Goal: Task Accomplishment & Management: Use online tool/utility

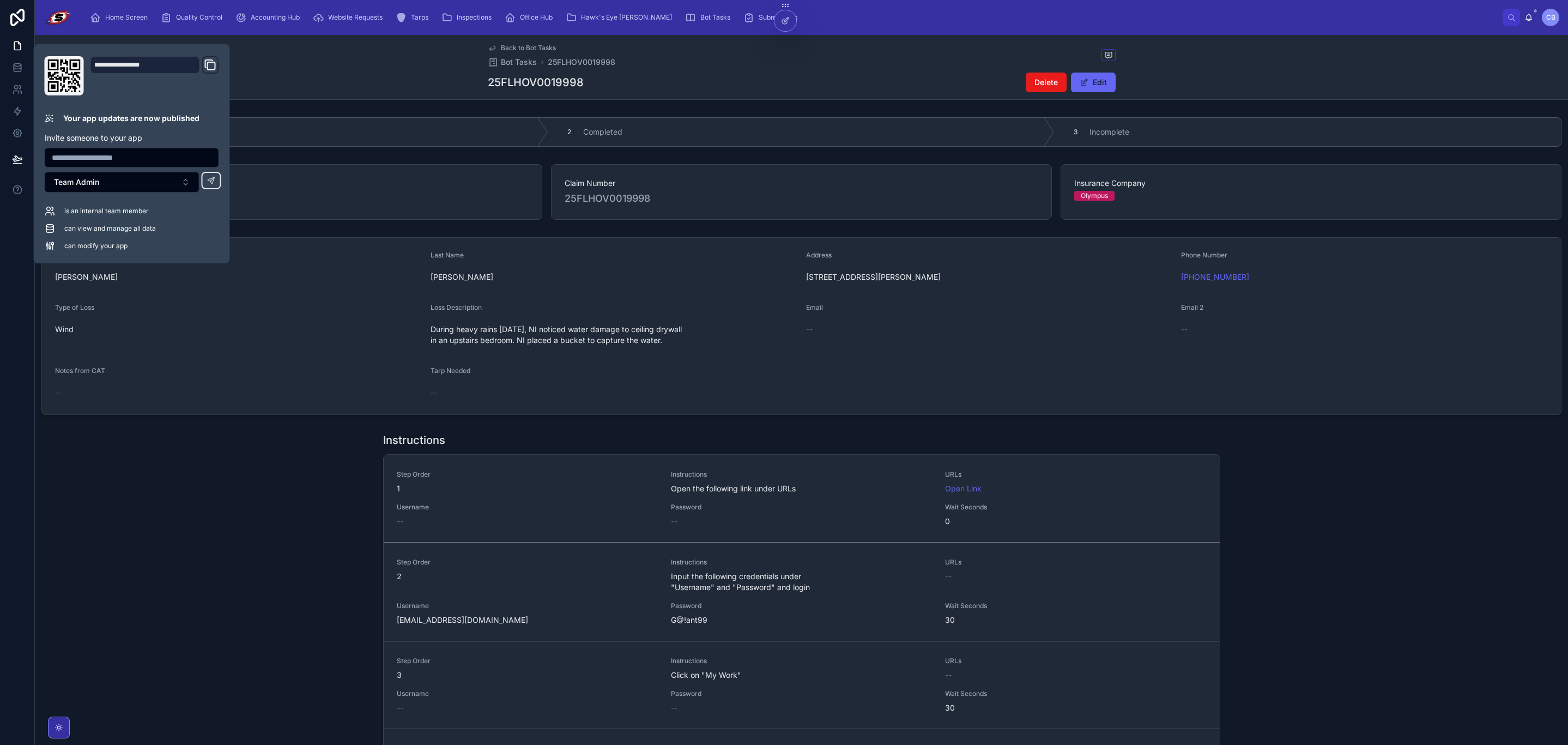
scroll to position [246, 0]
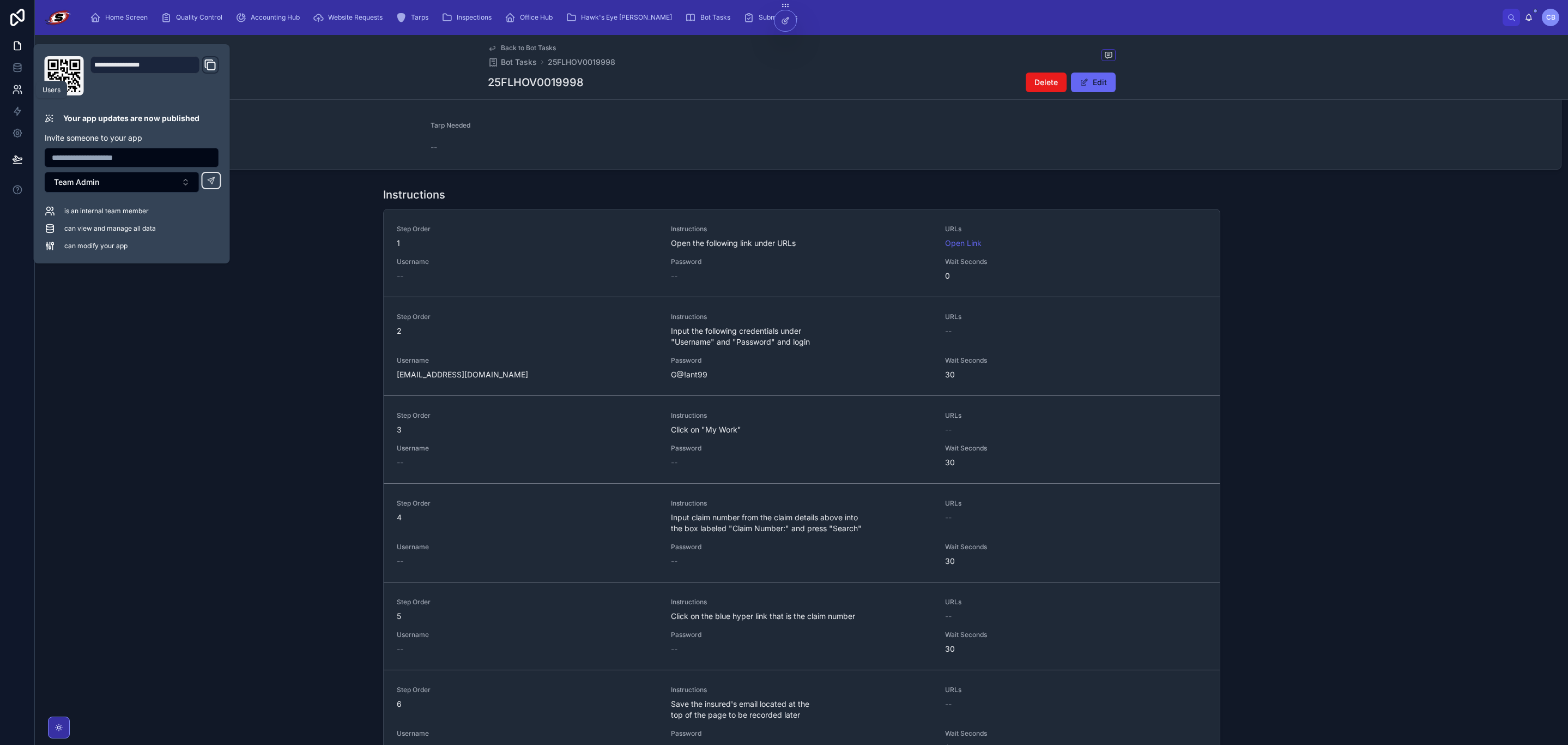
click at [19, 92] on icon at bounding box center [16, 93] width 6 height 3
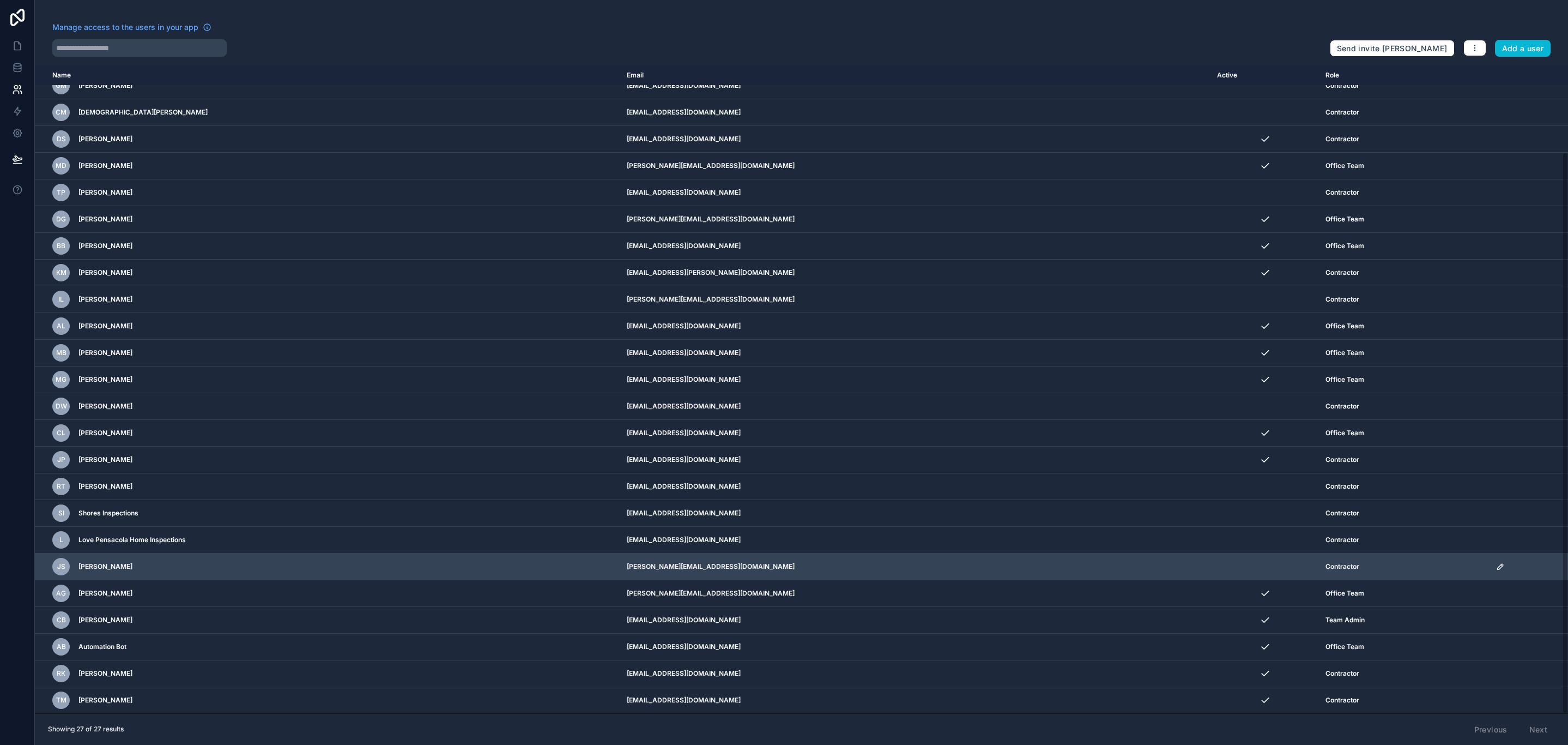
scroll to position [101, 0]
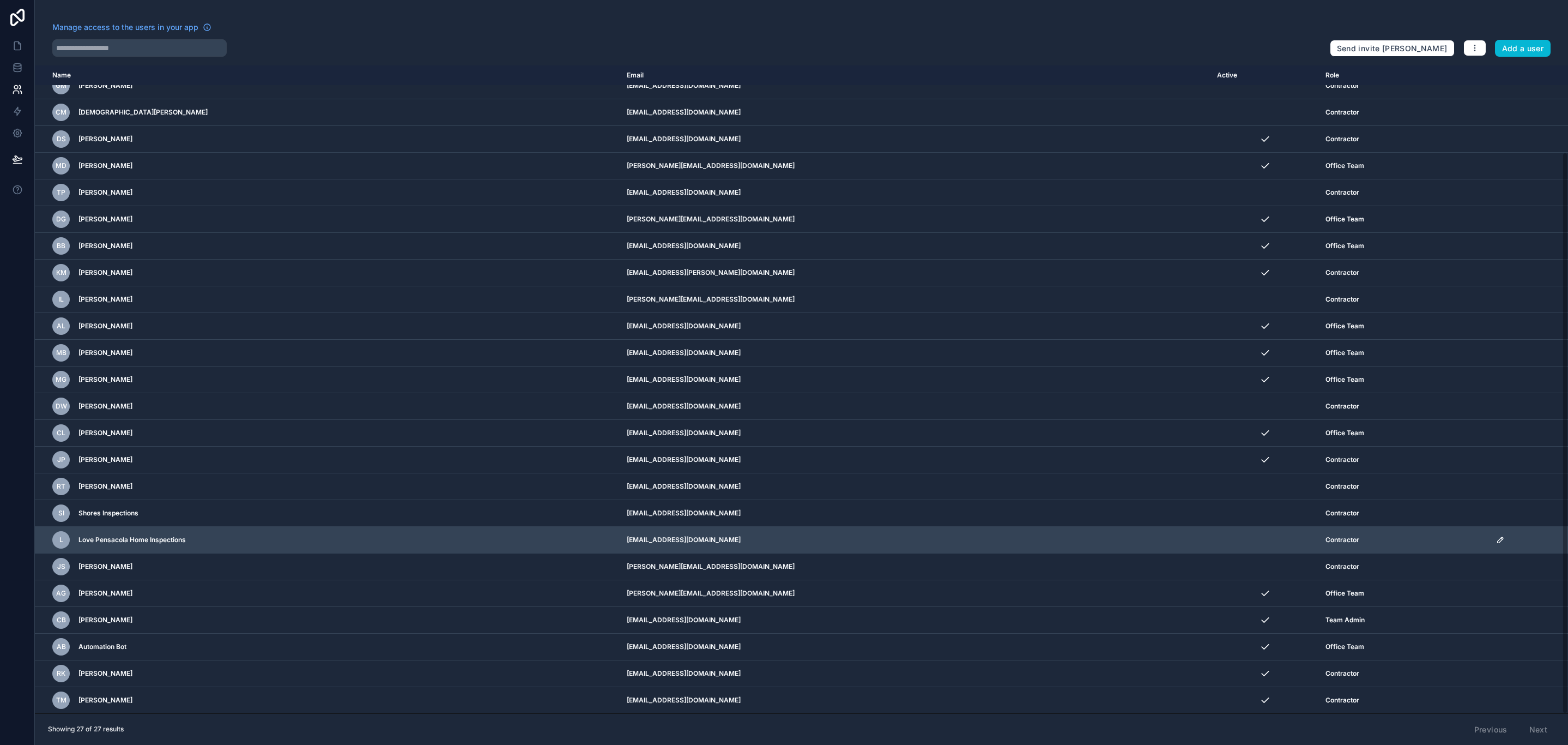
click at [1498, 538] on icon "scrollable content" at bounding box center [1501, 540] width 6 height 6
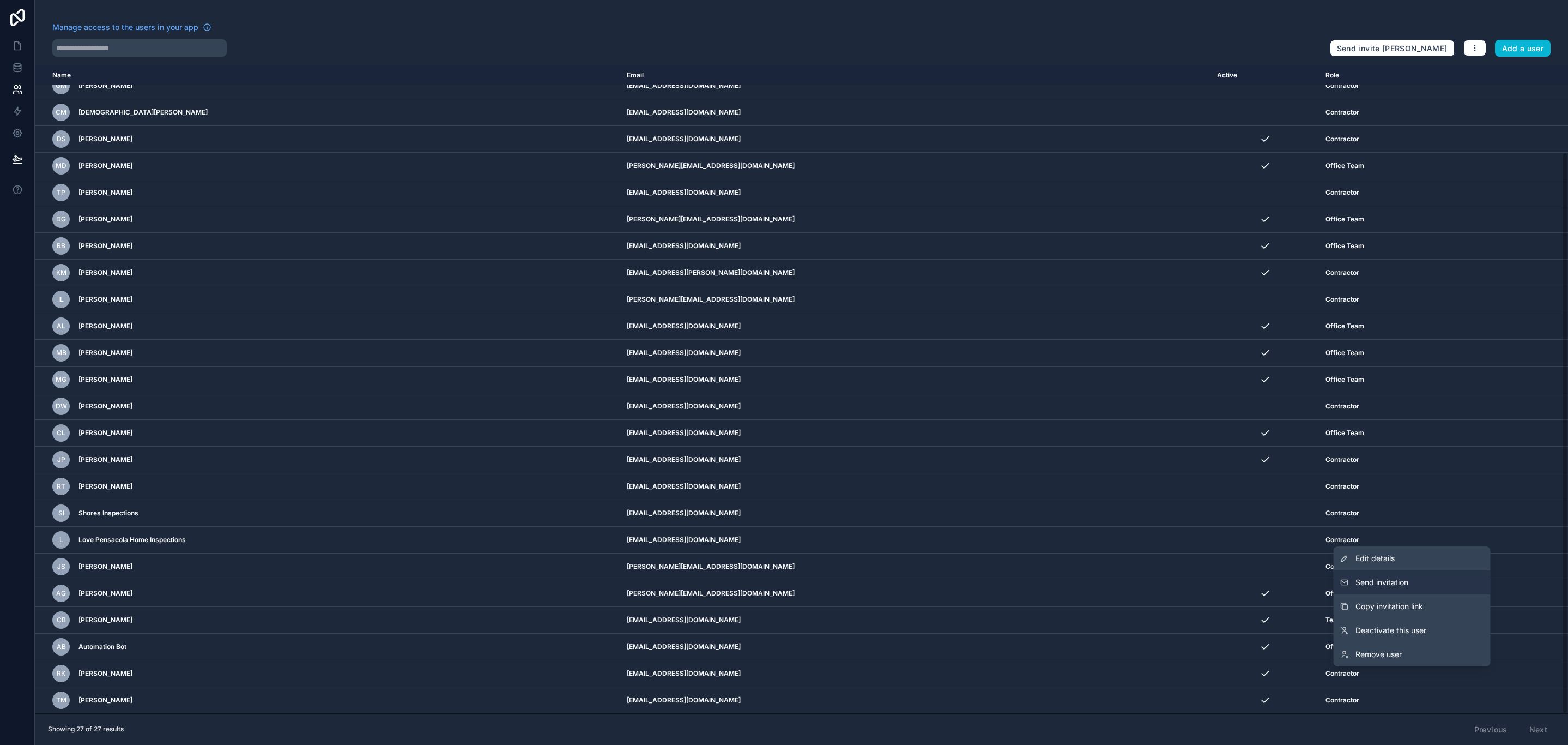
click at [1420, 583] on button "Send invitation" at bounding box center [1412, 582] width 157 height 24
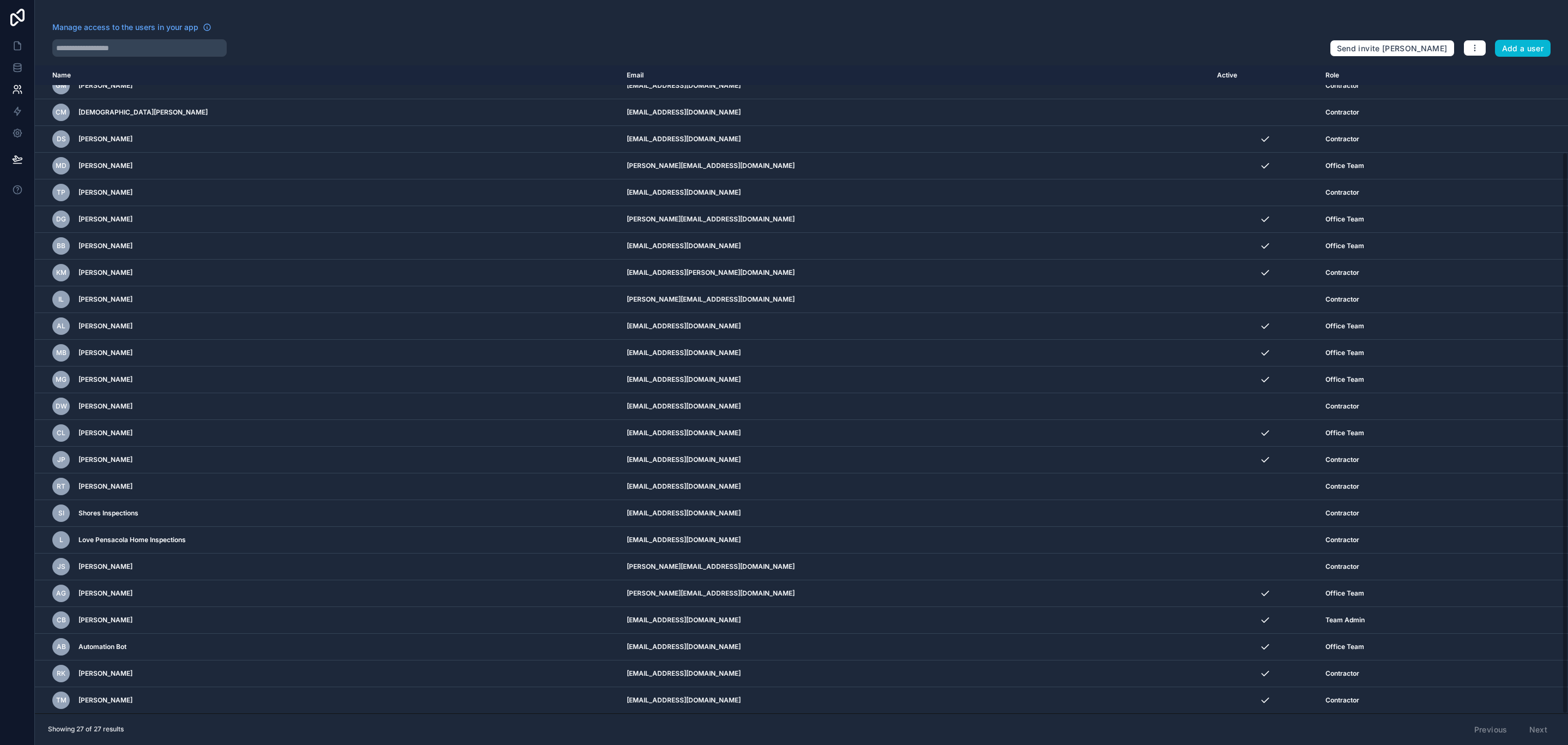
click at [979, 35] on div "Manage access to the users in your app" at bounding box center [687, 30] width 1269 height 17
click at [672, 17] on div "Manage access to the users in your app Send invite reminders Add a user Name Em…" at bounding box center [802, 372] width 1534 height 745
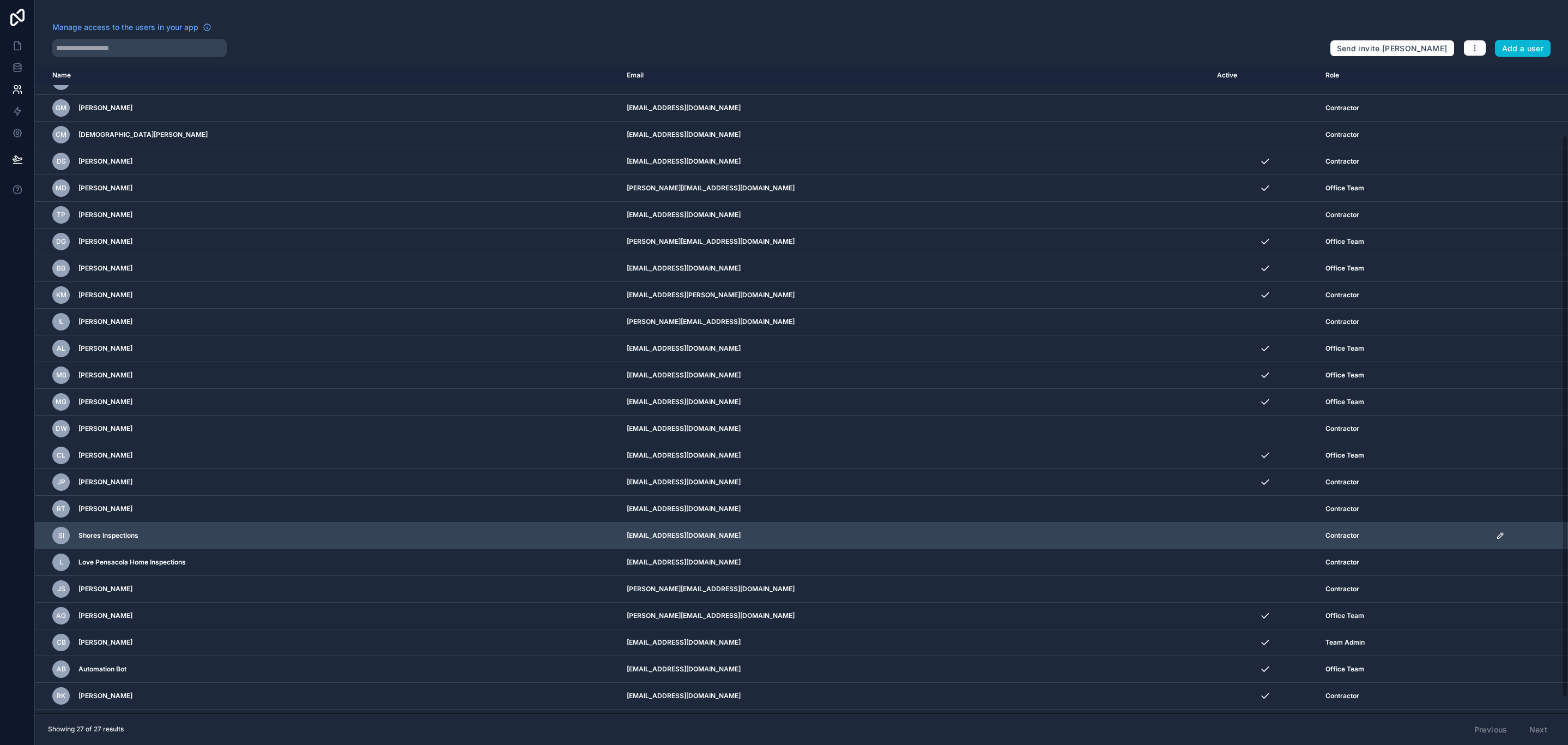
scroll to position [82, 0]
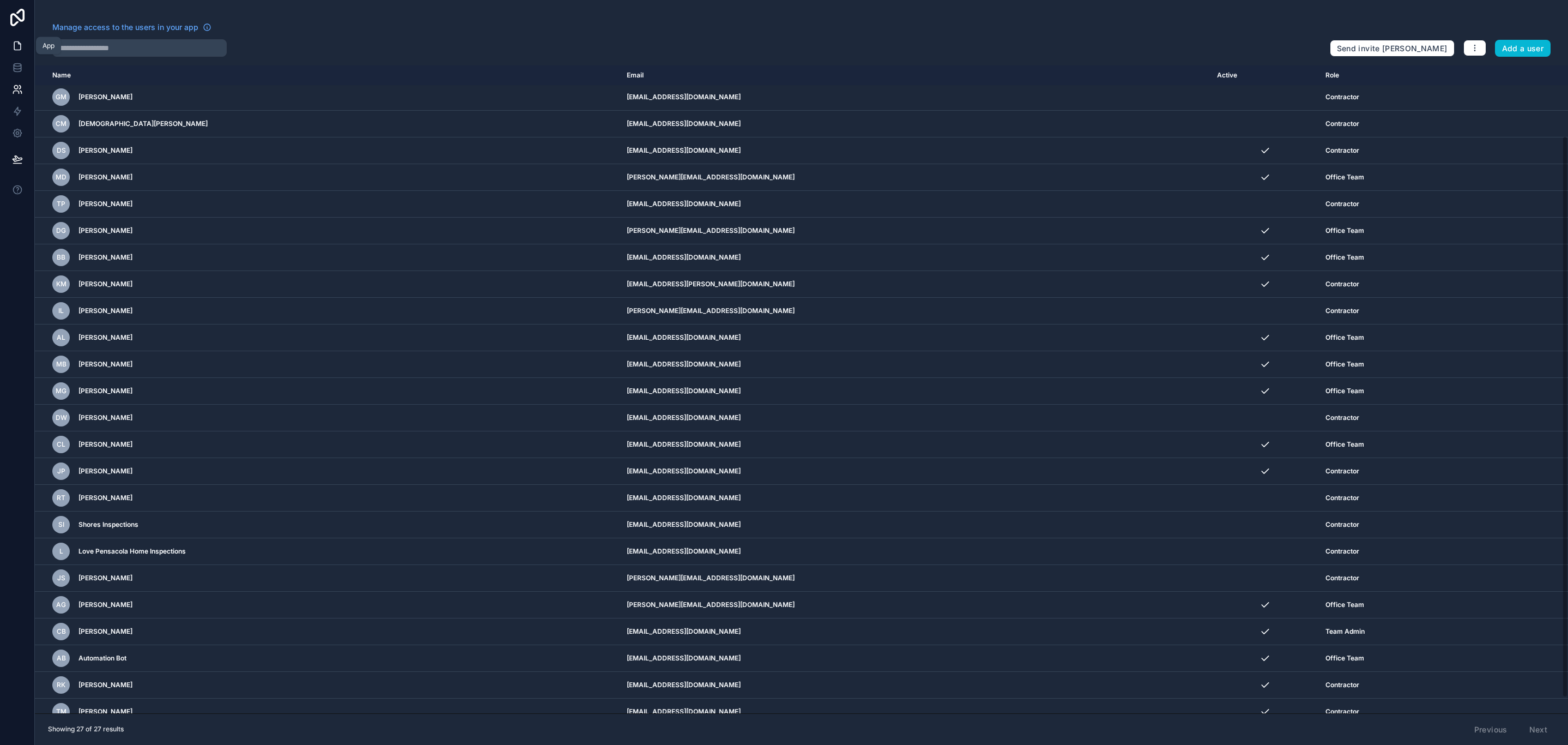
click at [17, 37] on link at bounding box center [17, 46] width 34 height 22
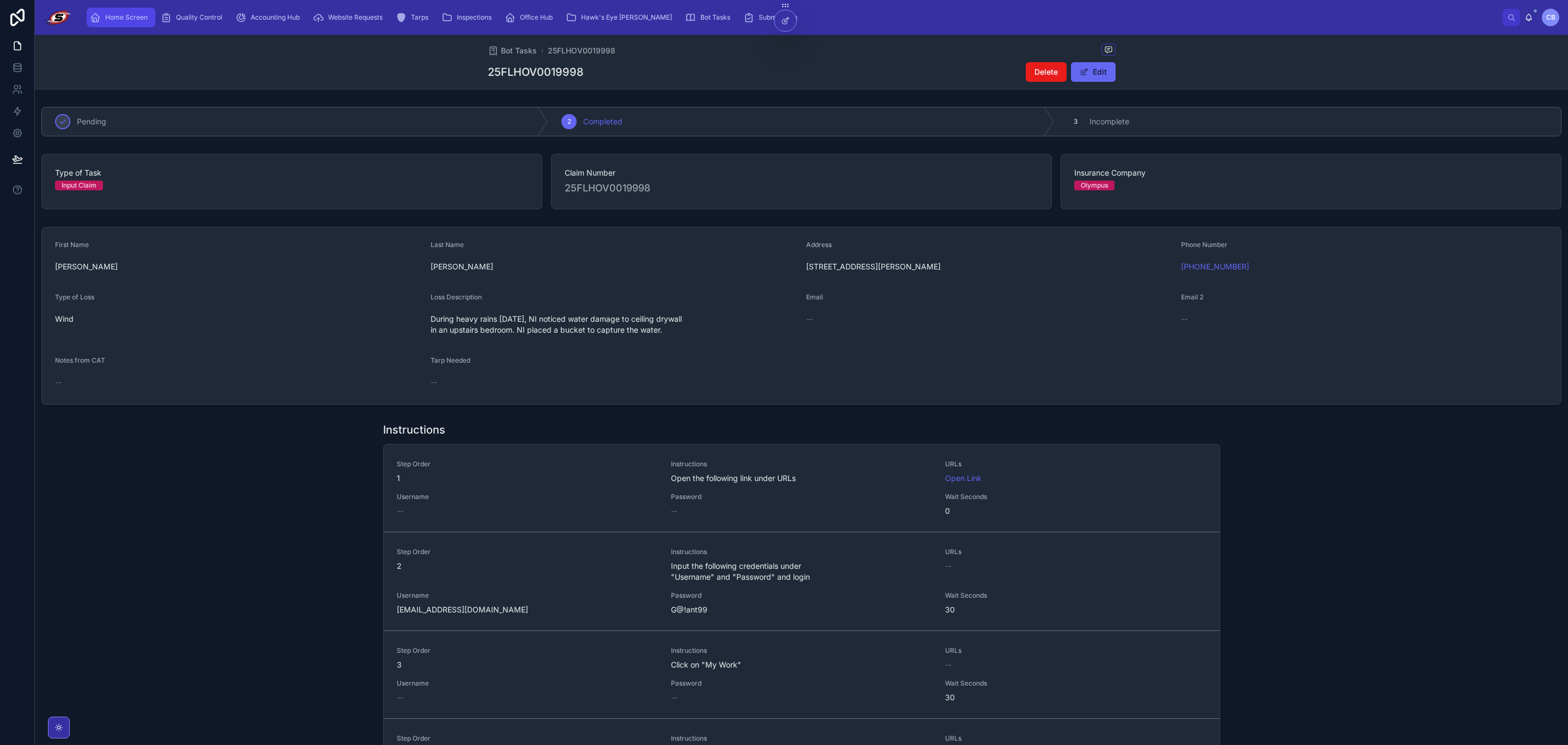
click at [116, 22] on div "Home Screen" at bounding box center [121, 17] width 62 height 17
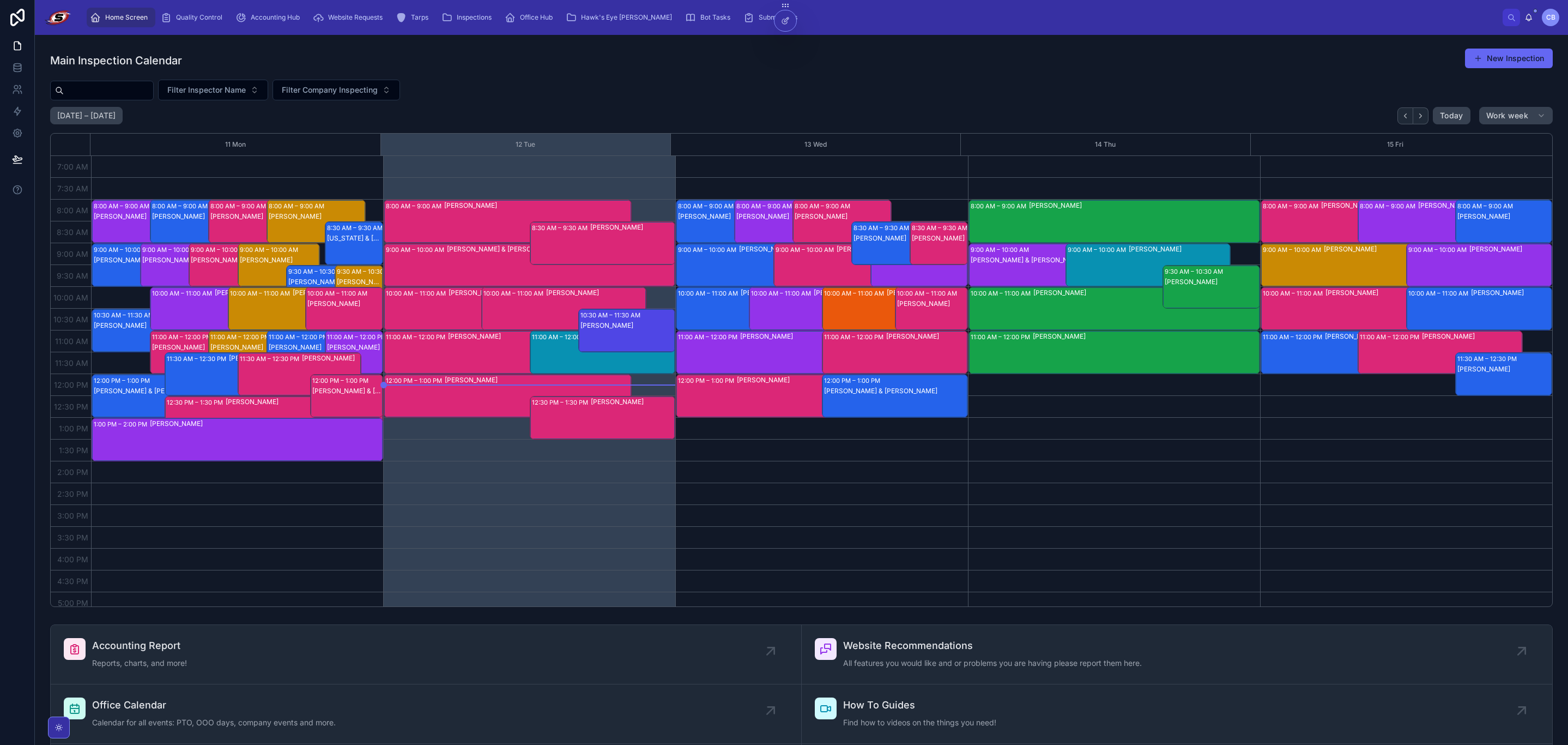
click at [901, 90] on div "Filter Inspector Name Filter Company Inspecting" at bounding box center [801, 90] width 1503 height 21
click at [551, 412] on div "12:30 PM – 1:30 PM [PERSON_NAME]" at bounding box center [603, 417] width 145 height 42
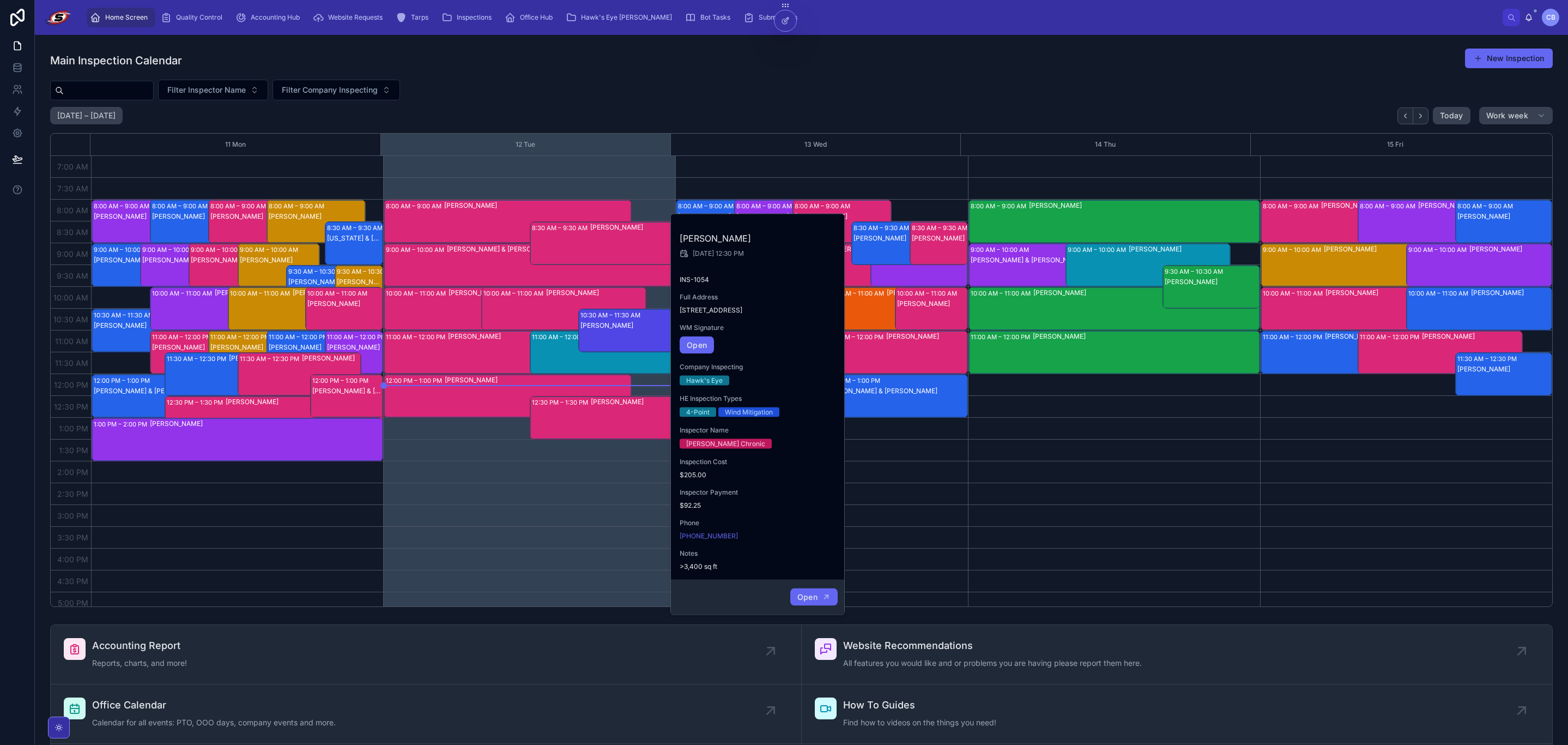
click at [794, 599] on button "Open" at bounding box center [814, 596] width 47 height 18
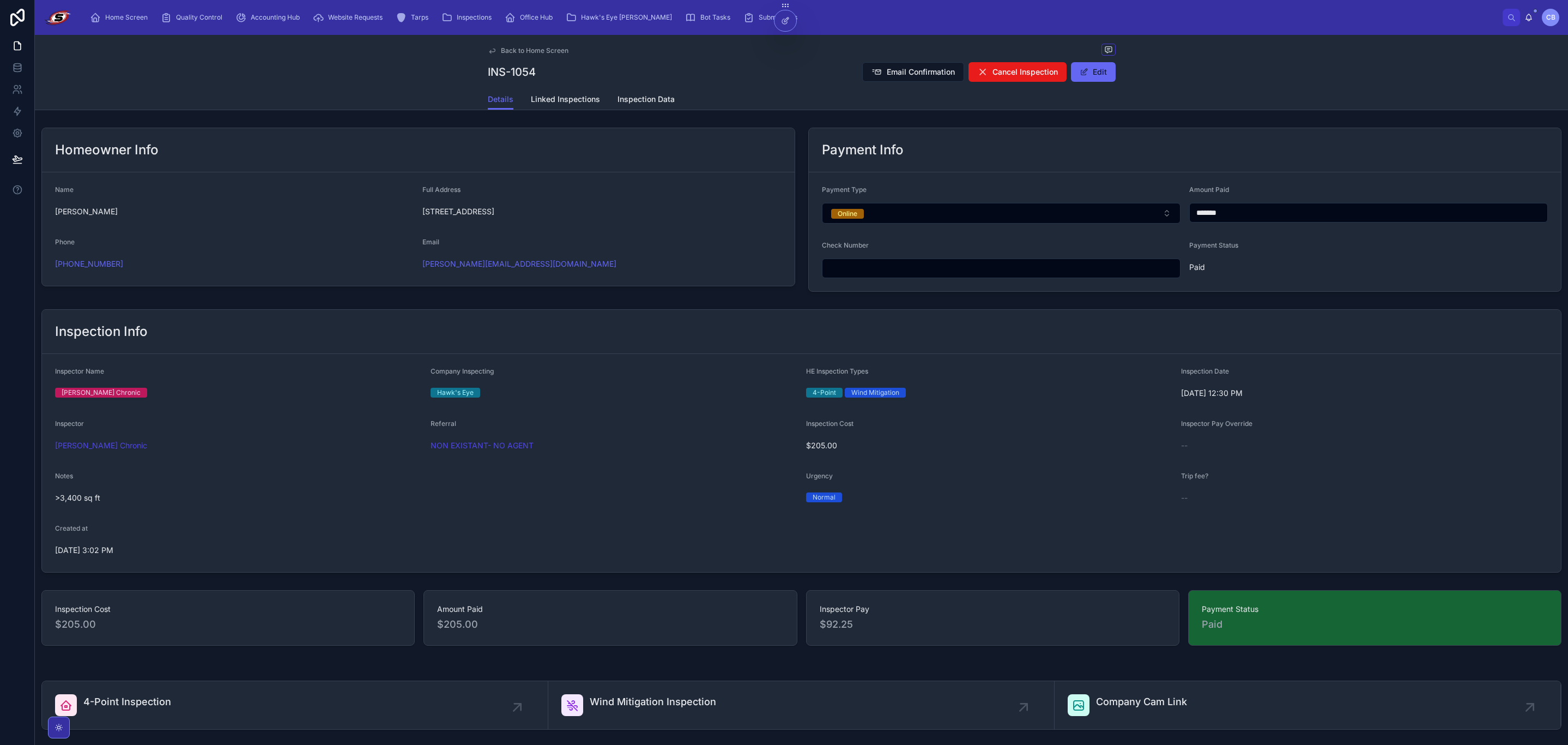
click at [911, 20] on div "Home Screen Quality Control Accounting Hub Website Requests Tarps Inspections O…" at bounding box center [792, 17] width 1422 height 24
click at [1132, 19] on div "Home Screen Quality Control Accounting Hub Website Requests Tarps Inspections O…" at bounding box center [792, 17] width 1422 height 24
click at [522, 51] on span "Back to Home Screen" at bounding box center [535, 51] width 67 height 9
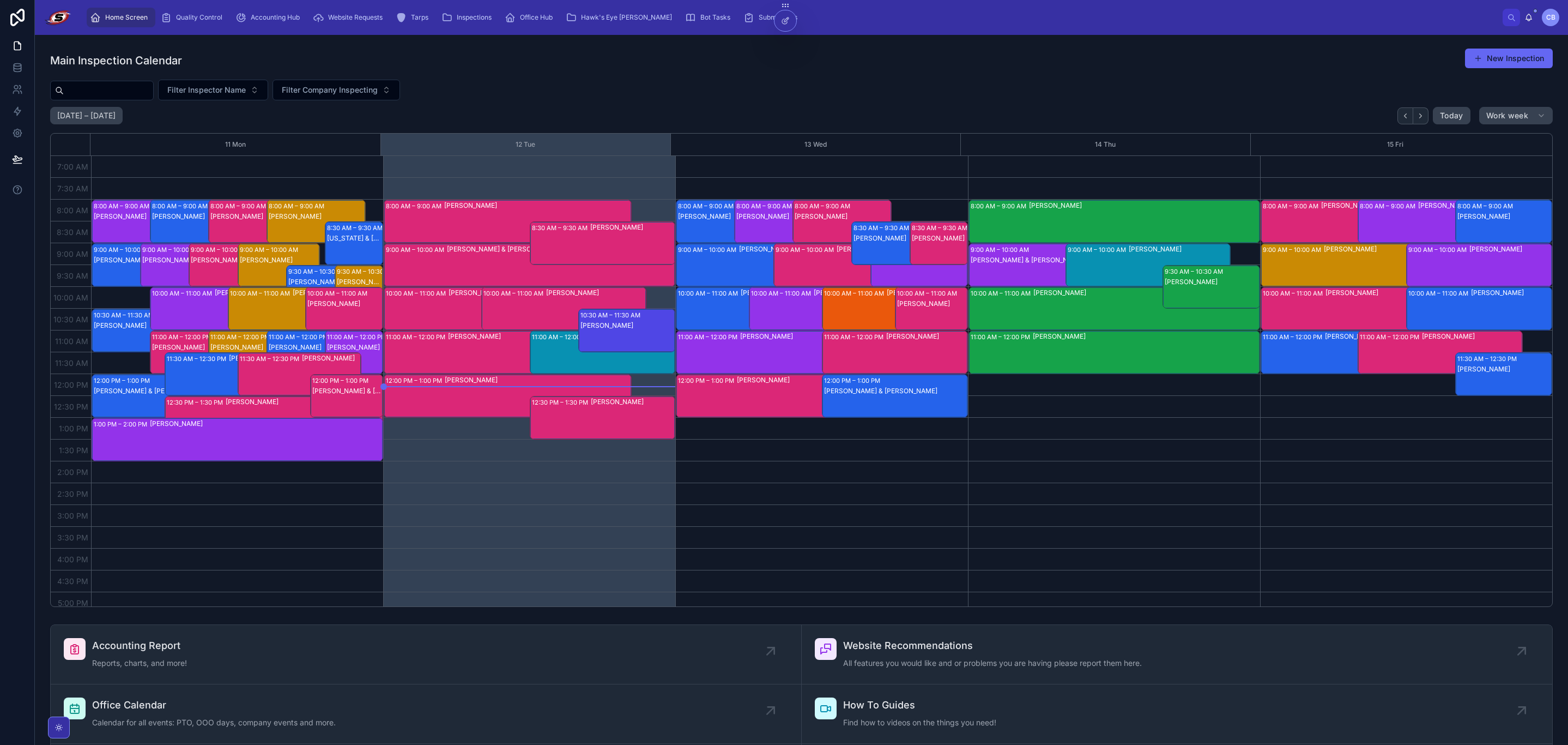
scroll to position [205, 0]
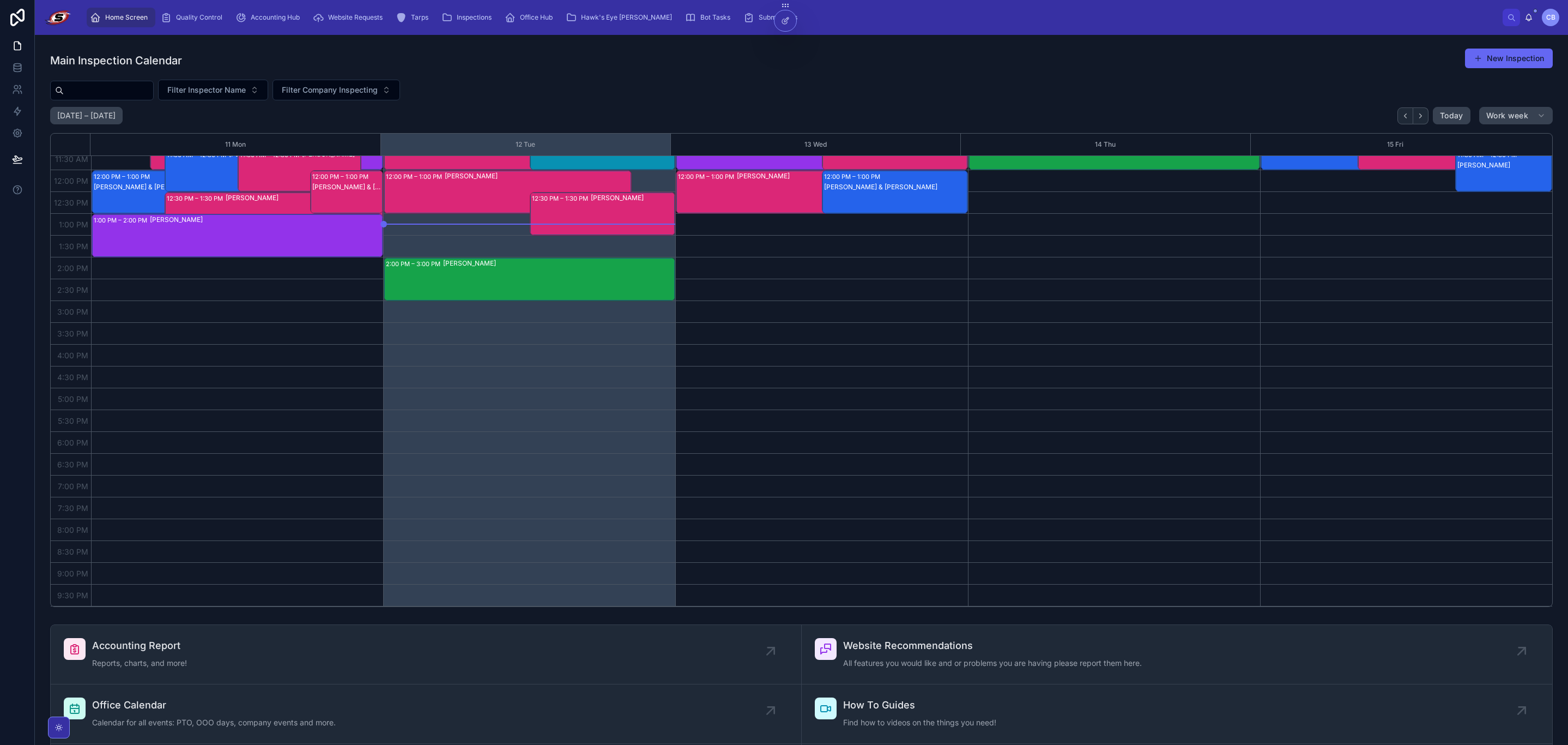
click at [692, 87] on div "Filter Inspector Name Filter Company Inspecting" at bounding box center [801, 90] width 1503 height 21
click at [701, 20] on span "Bot Tasks" at bounding box center [716, 17] width 30 height 9
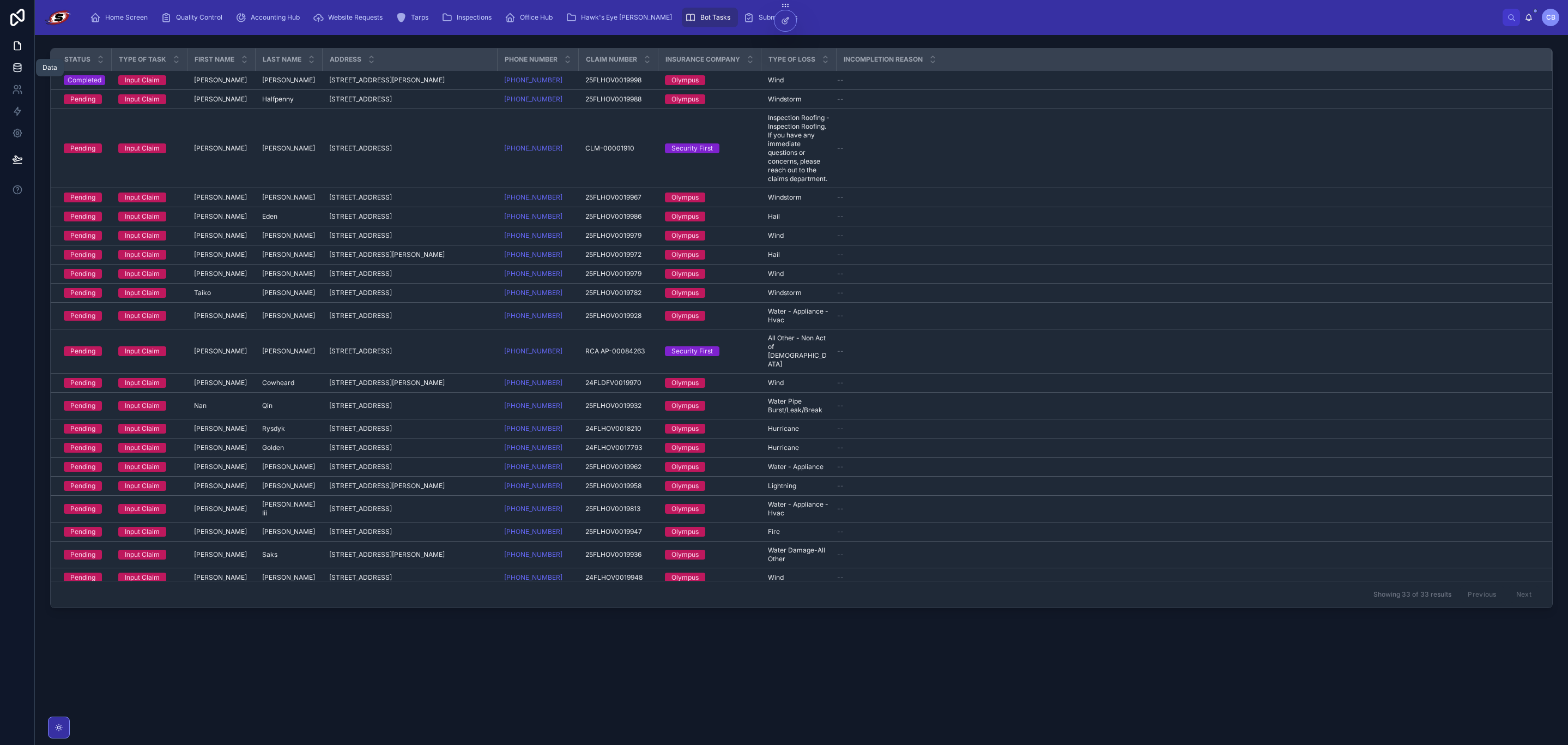
click at [18, 70] on icon at bounding box center [17, 68] width 11 height 11
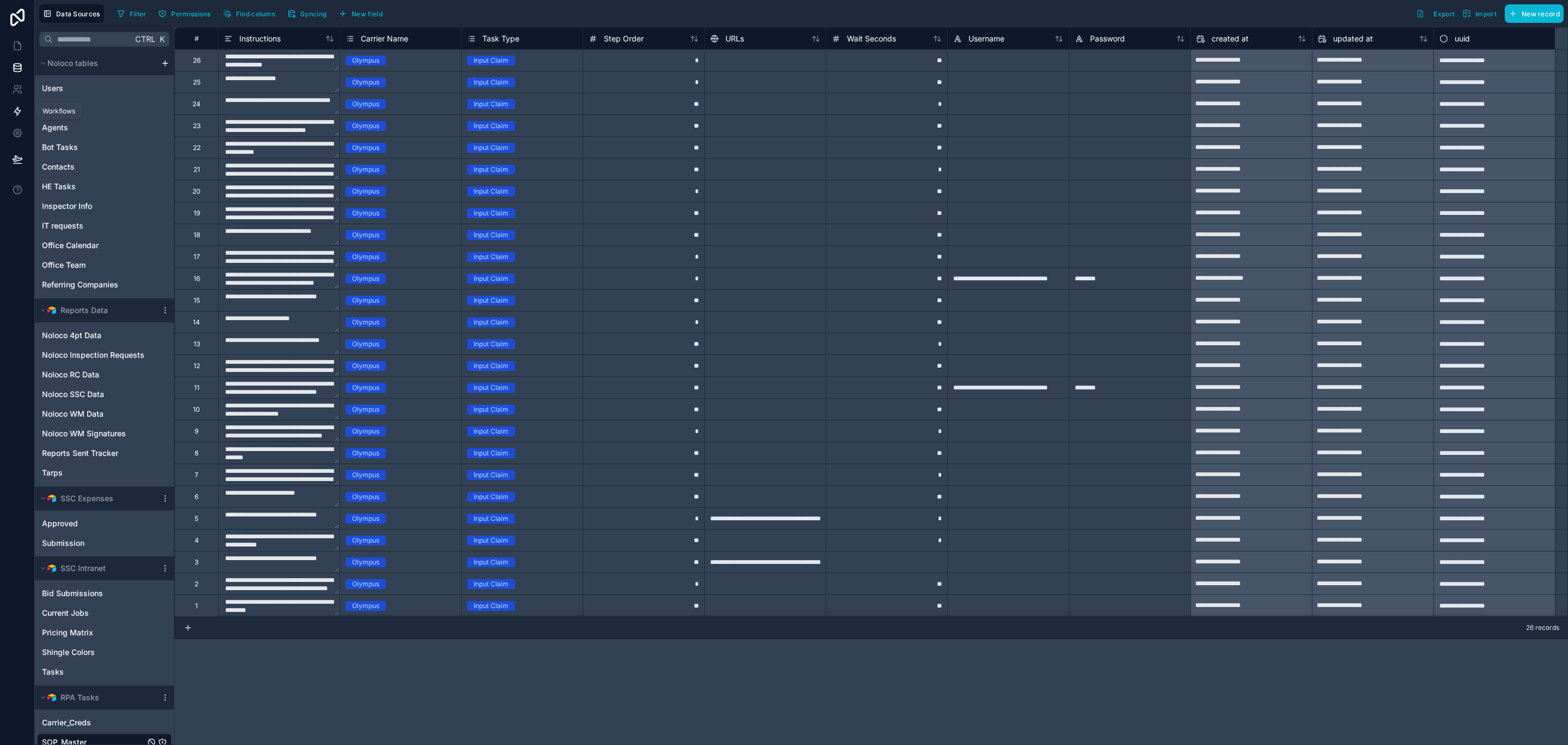
click at [22, 114] on icon at bounding box center [17, 111] width 11 height 11
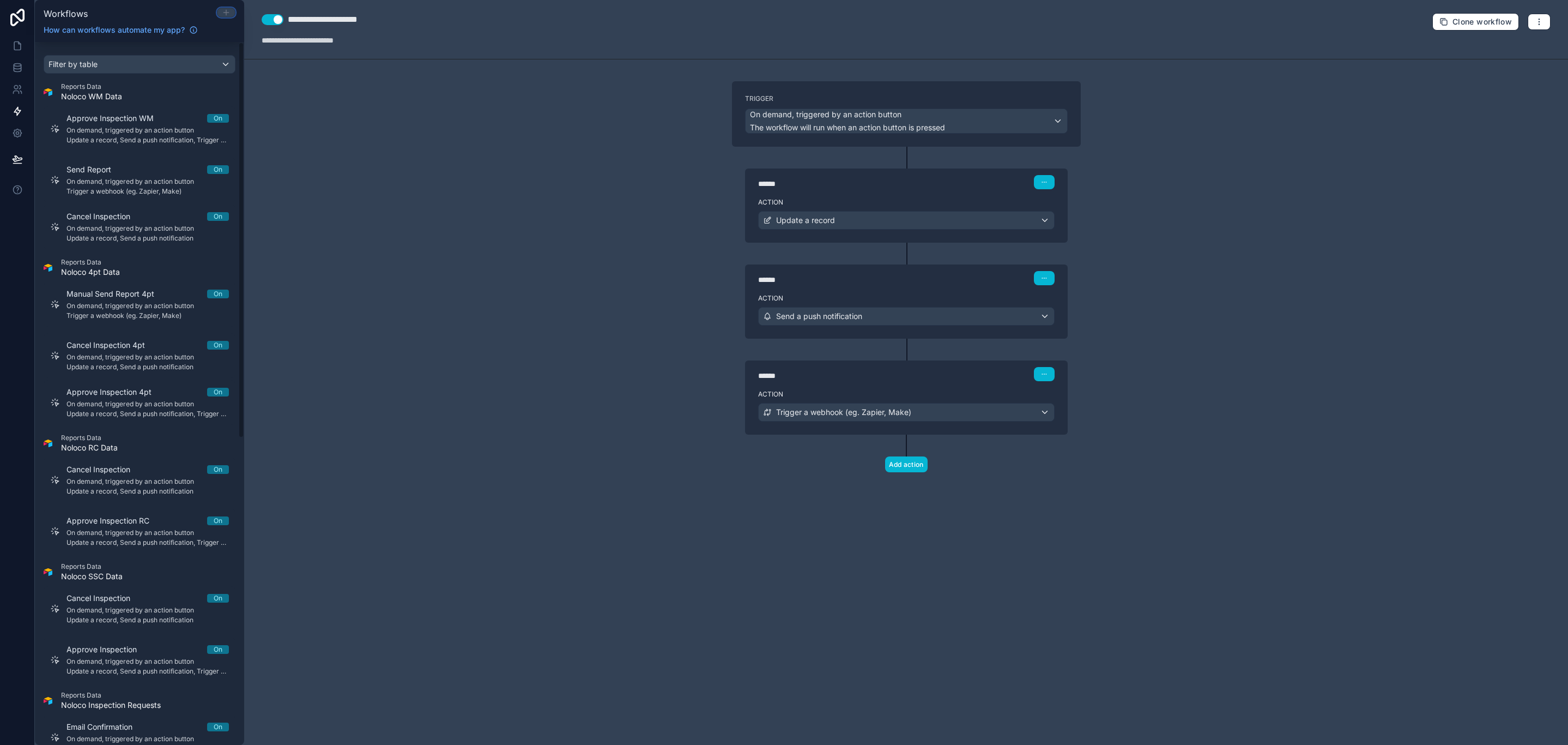
click at [223, 10] on icon at bounding box center [226, 12] width 9 height 9
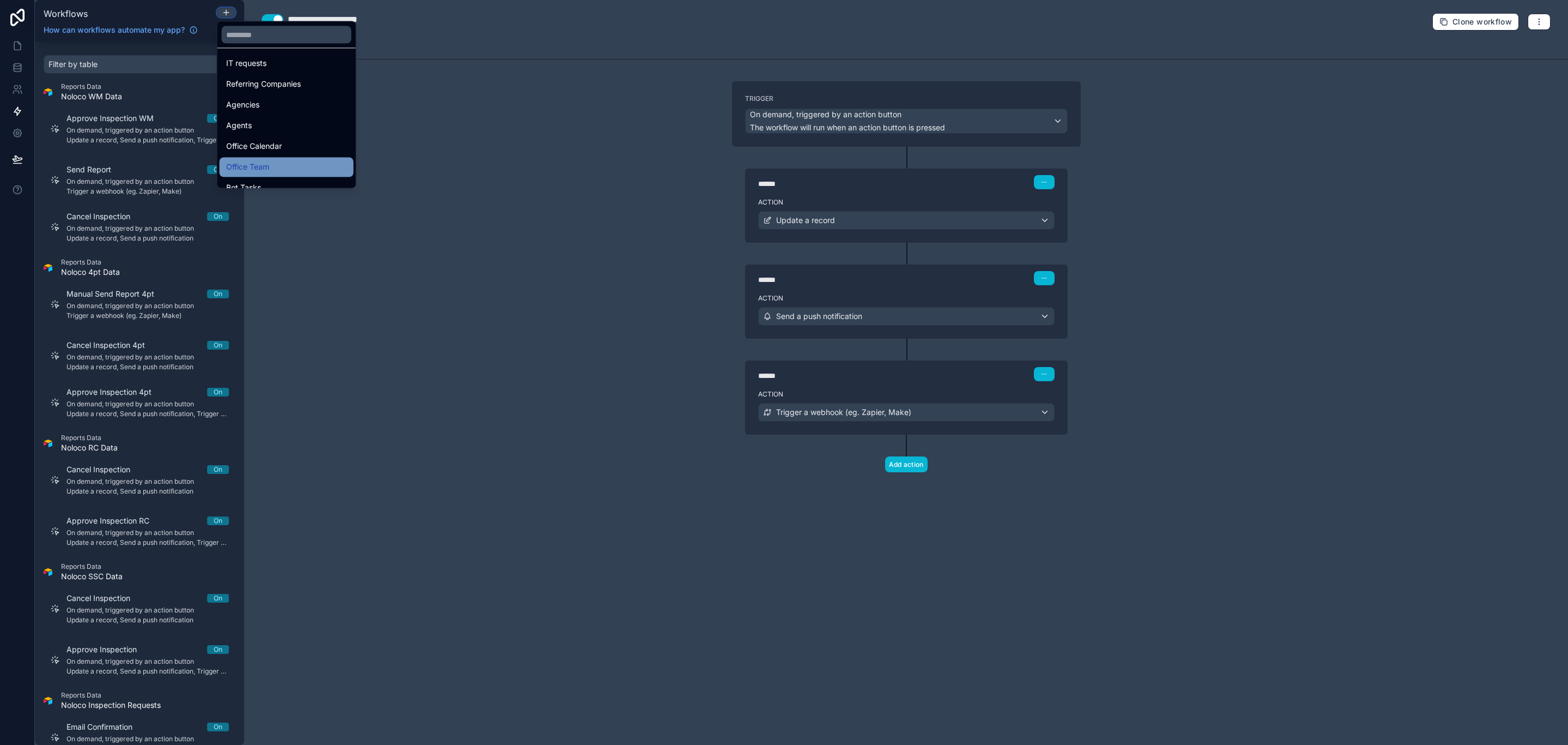
scroll to position [164, 0]
click at [271, 110] on div "Bot Tasks" at bounding box center [286, 106] width 121 height 13
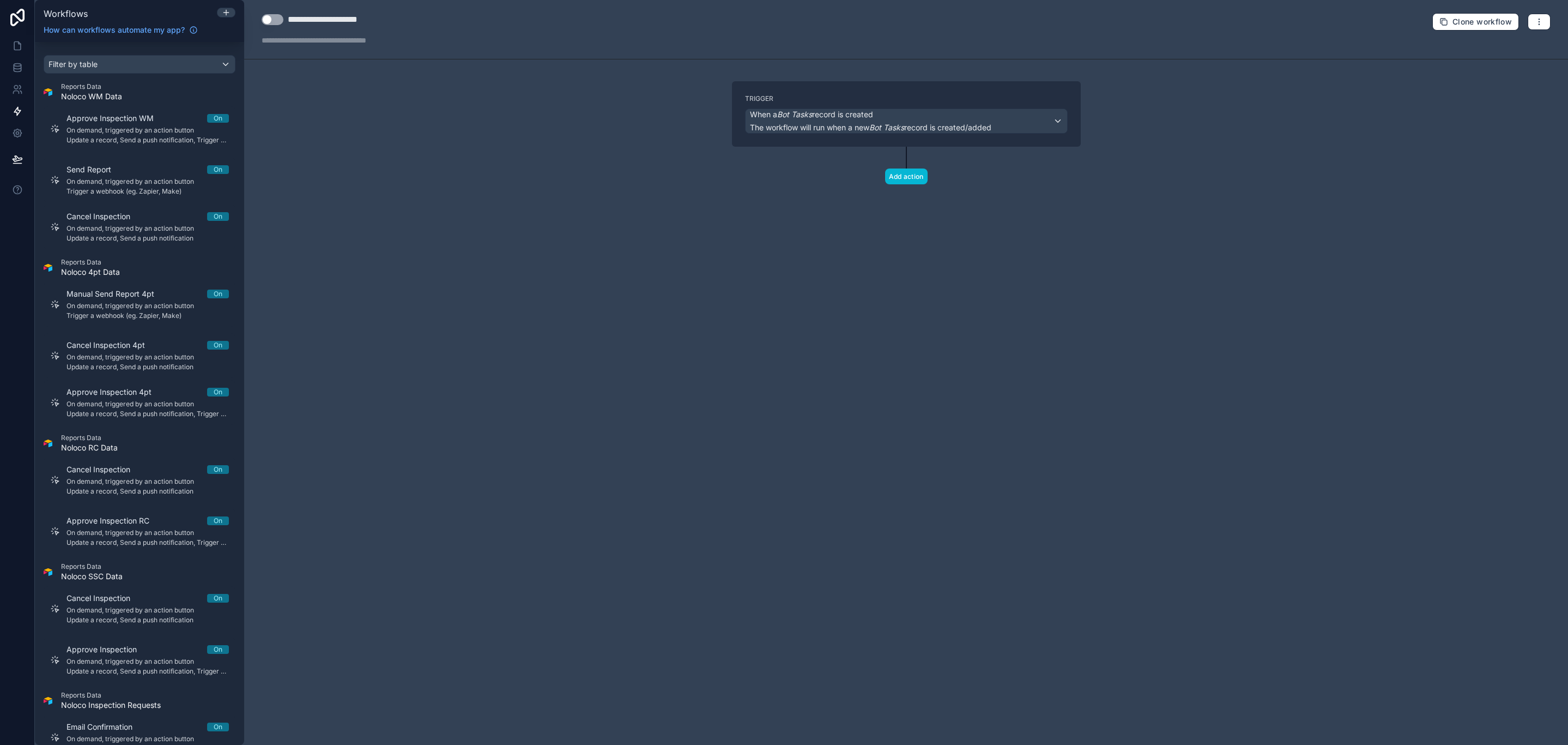
click at [963, 106] on div "Trigger When a Bot Tasks record is created The workflow will run when a new Bot…" at bounding box center [906, 114] width 322 height 40
click at [956, 121] on div "When a Bot Tasks record is created The workflow will run when a new Bot Tasks r…" at bounding box center [871, 121] width 241 height 24
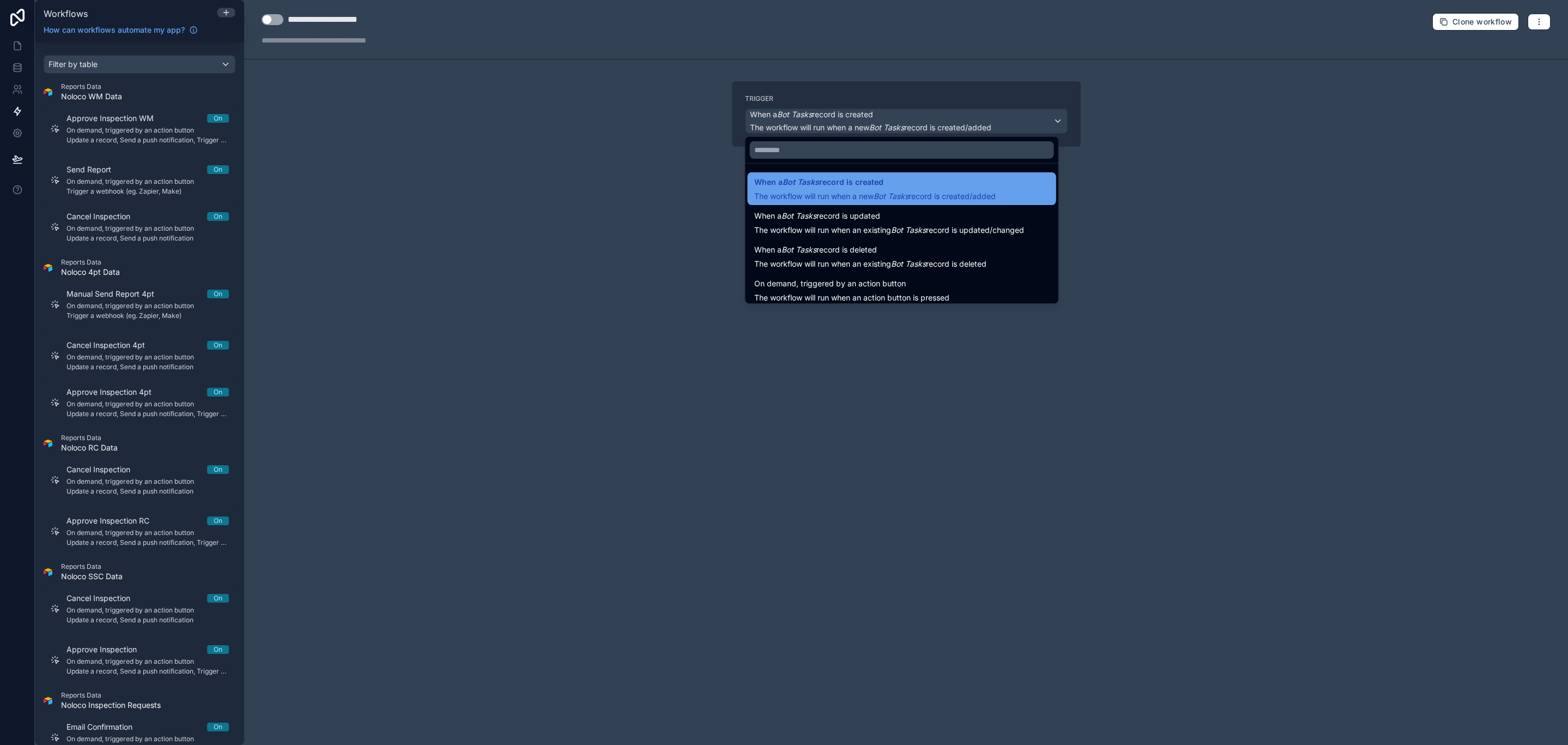
click at [910, 188] on span "When a Bot Tasks record is created" at bounding box center [875, 182] width 241 height 13
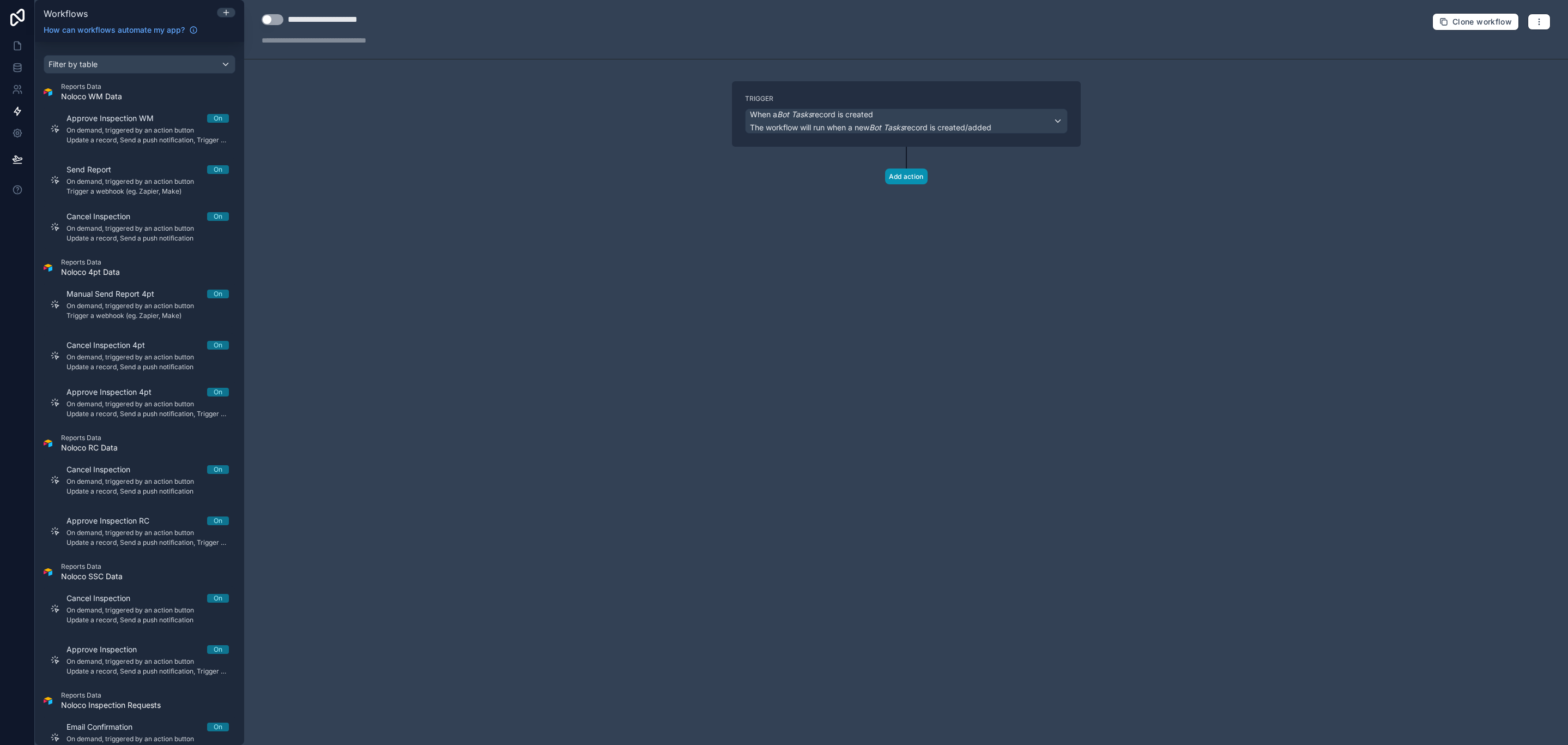
click at [911, 180] on button "Add action" at bounding box center [906, 177] width 42 height 16
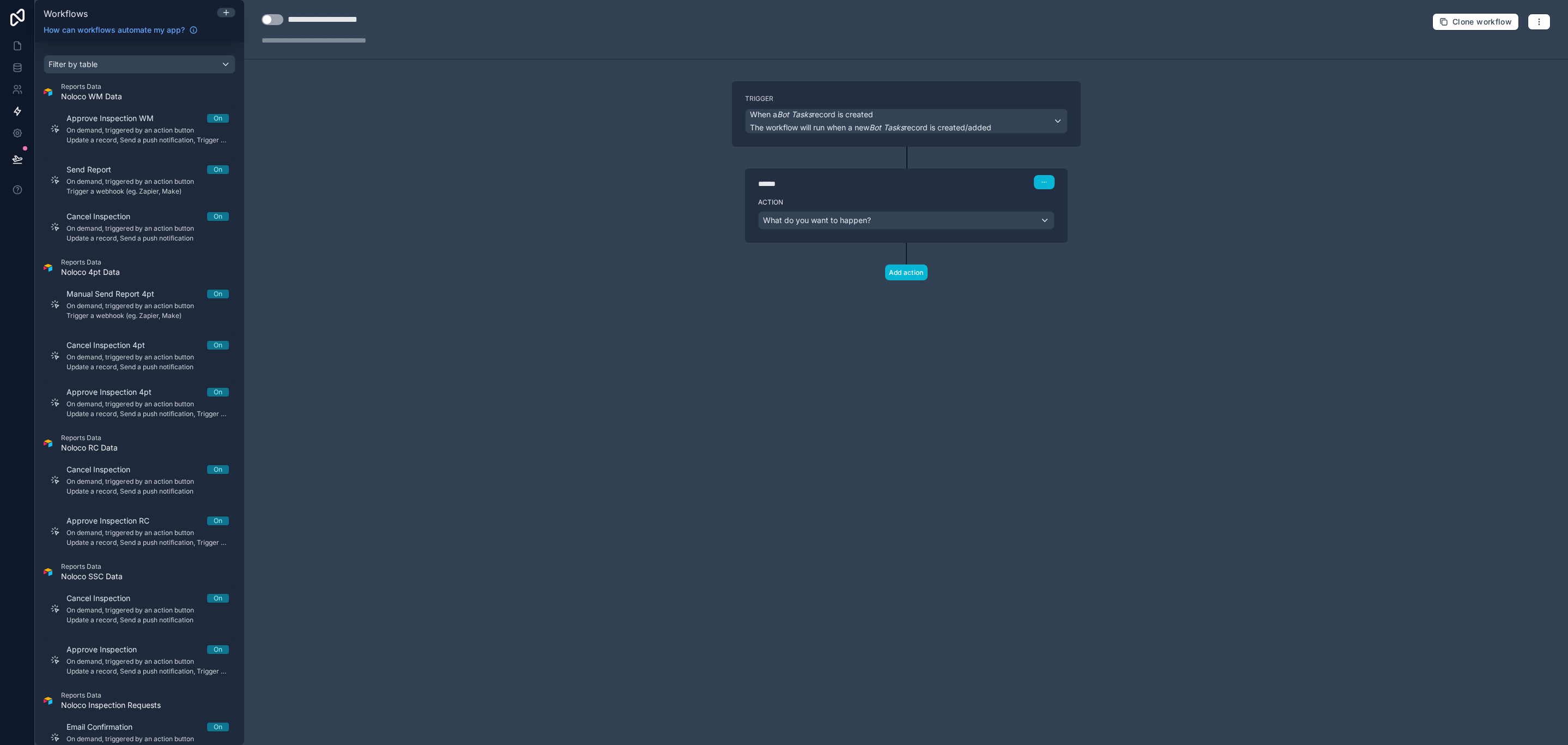
click at [902, 210] on div "Action What do you want to happen?" at bounding box center [906, 218] width 322 height 49
click at [901, 216] on div "What do you want to happen?" at bounding box center [907, 221] width 296 height 17
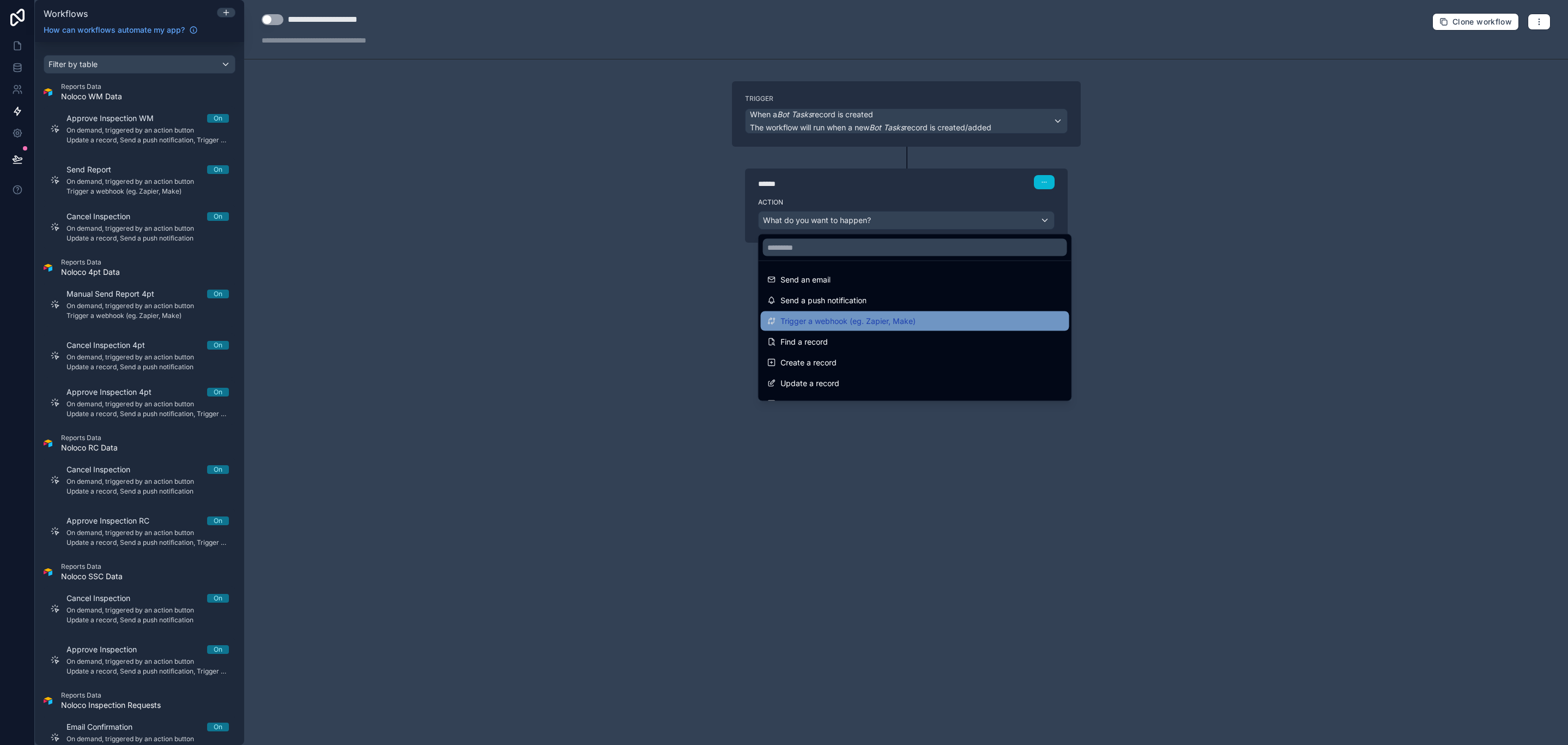
click at [885, 320] on span "Trigger a webhook (eg. Zapier, Make)" at bounding box center [848, 321] width 135 height 13
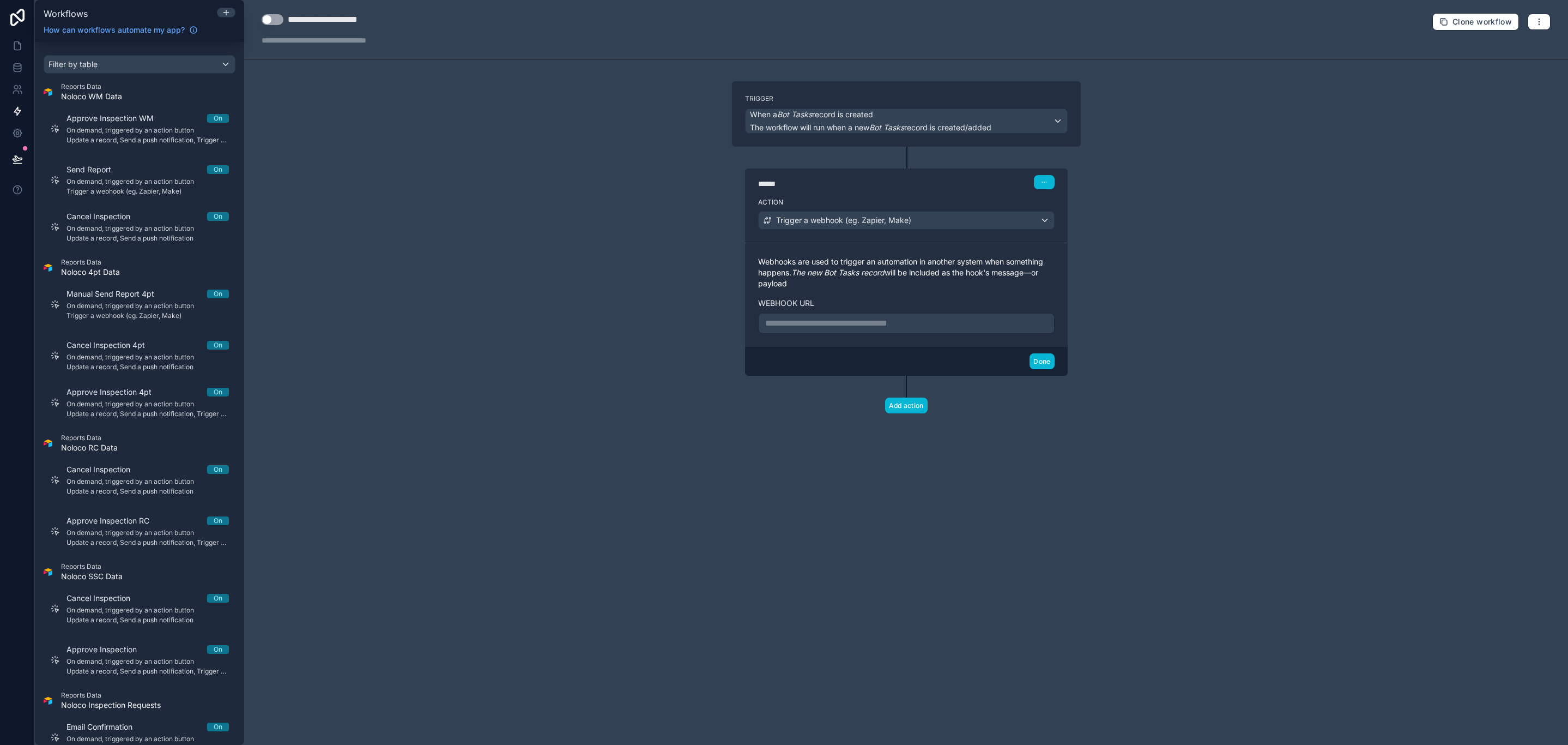
click at [915, 324] on p "**********" at bounding box center [906, 323] width 282 height 13
click at [1057, 306] on div "**********" at bounding box center [906, 295] width 322 height 104
click at [972, 330] on p "**********" at bounding box center [906, 323] width 282 height 13
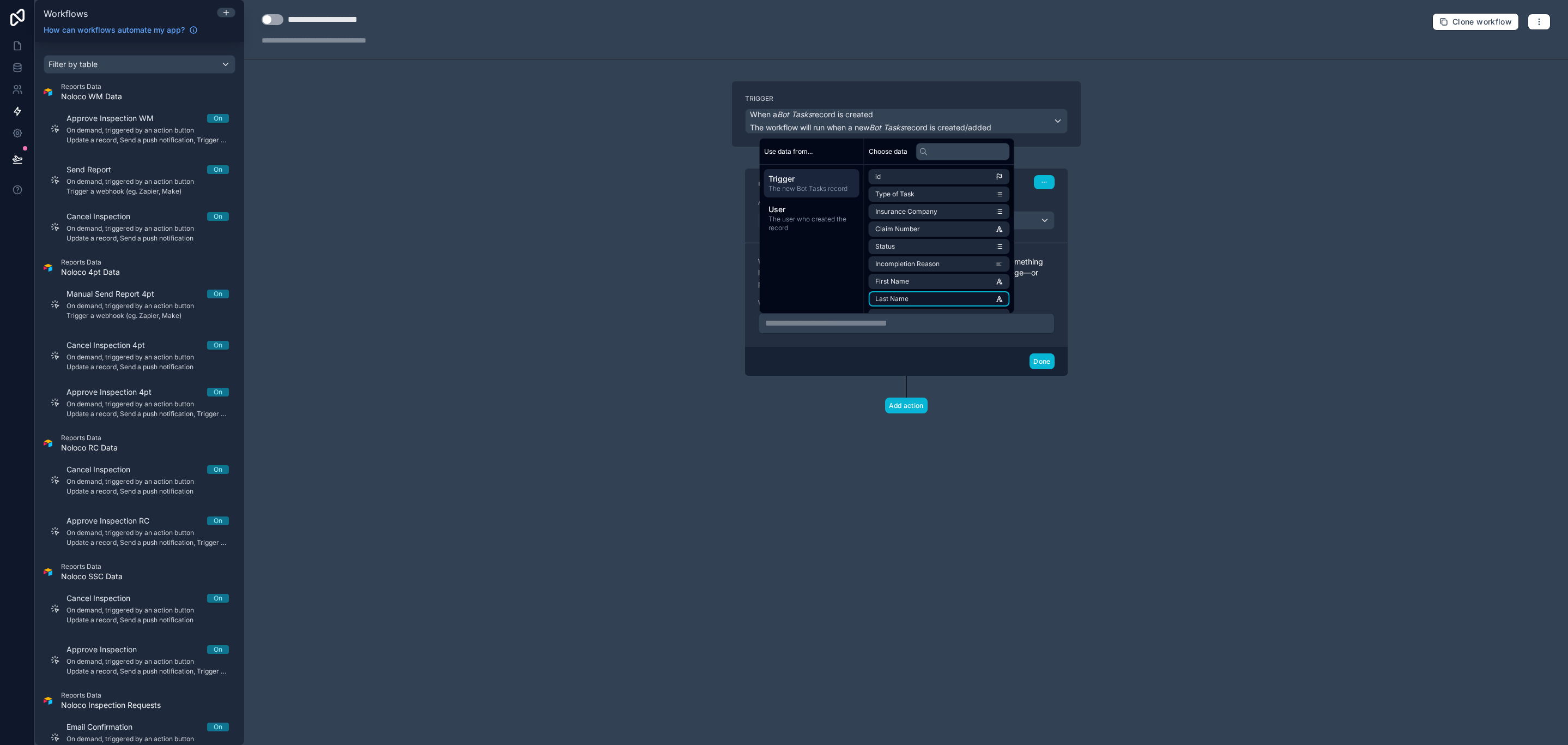
click at [972, 306] on li "Last Name" at bounding box center [939, 298] width 141 height 15
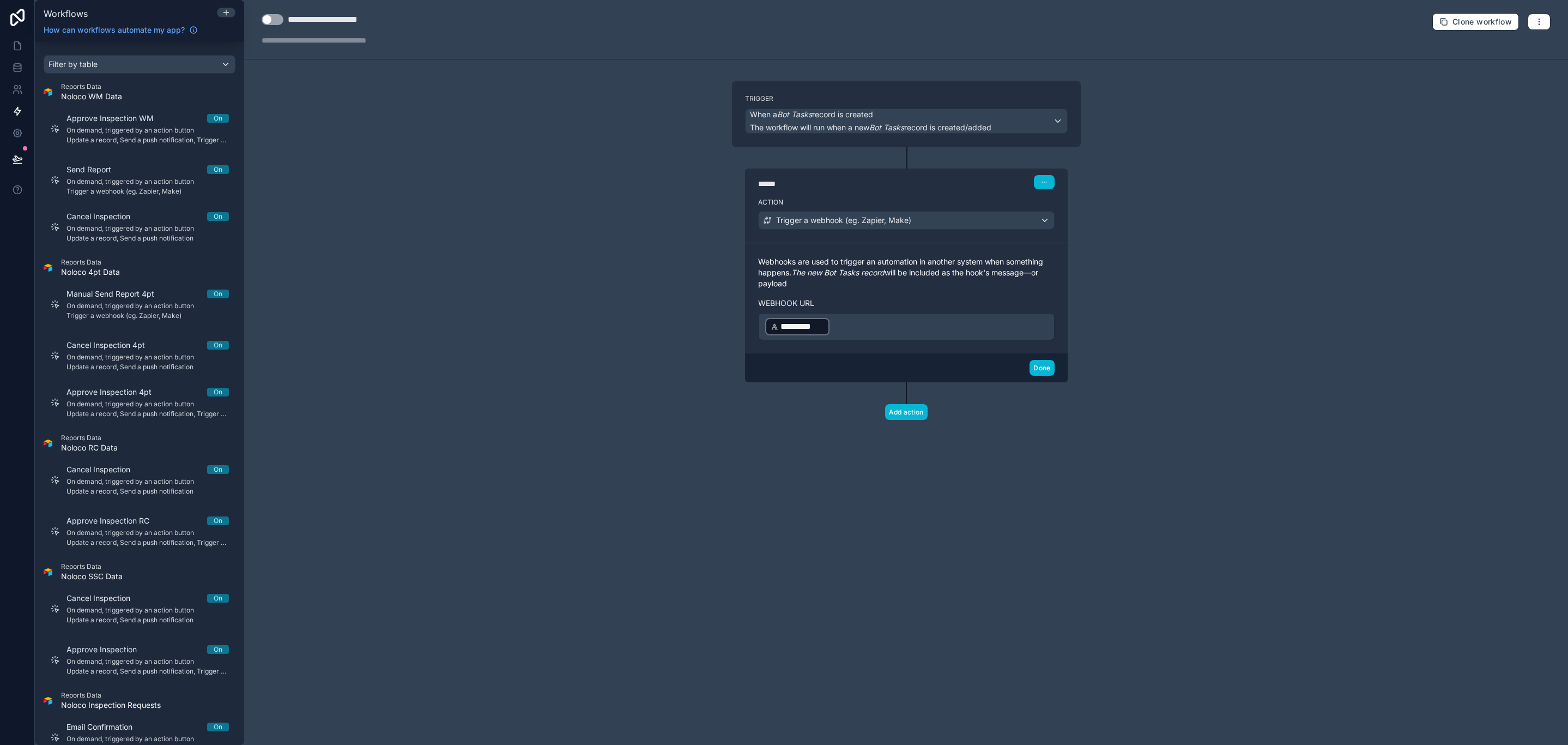
click at [1045, 300] on label "Webhook url" at bounding box center [906, 303] width 297 height 11
click at [785, 330] on span "*********" at bounding box center [803, 327] width 45 height 13
click at [1039, 331] on p "﻿ ********* ﻿ ﻿" at bounding box center [906, 326] width 282 height 19
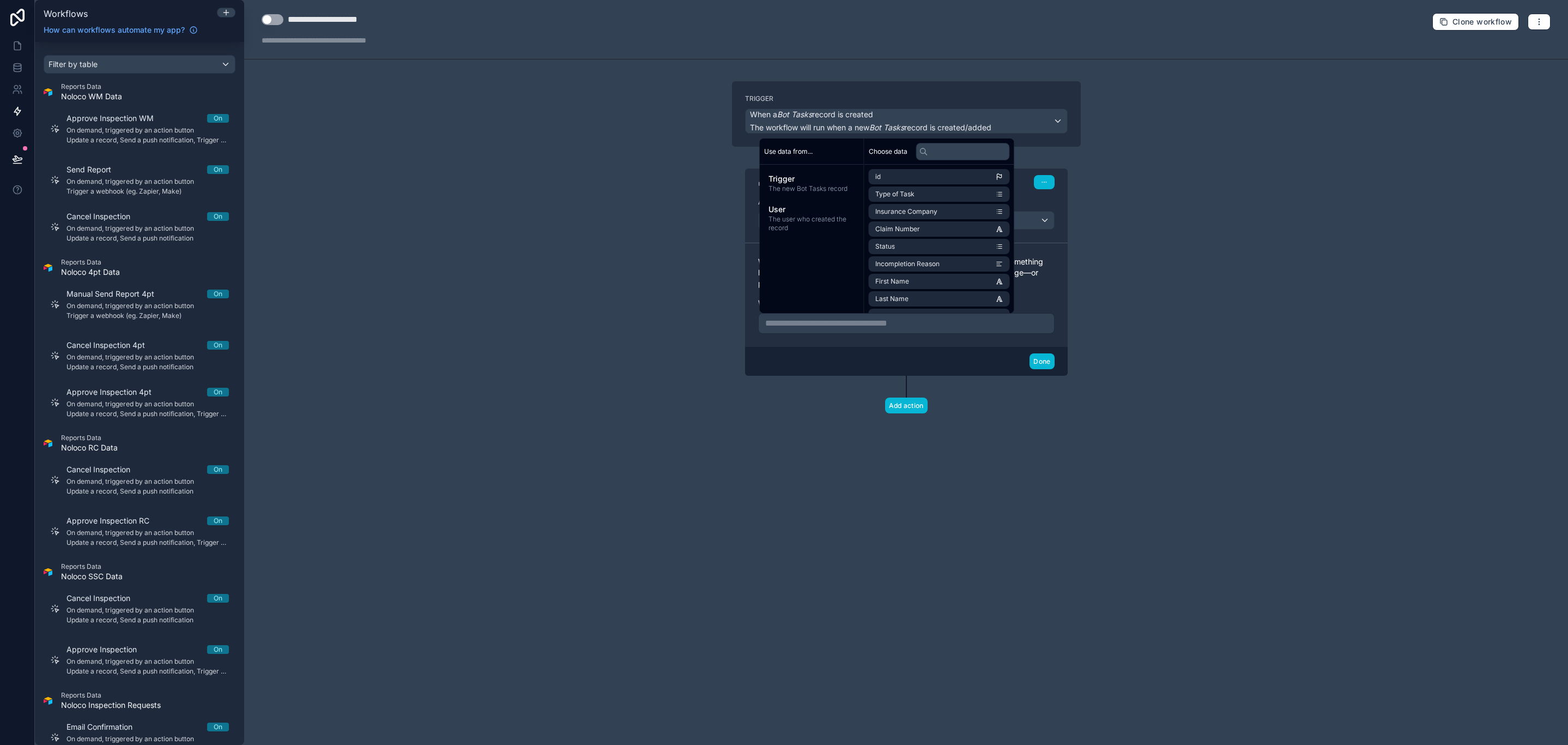
click at [1138, 324] on div "**********" at bounding box center [906, 372] width 1324 height 745
